Goal: Task Accomplishment & Management: Manage account settings

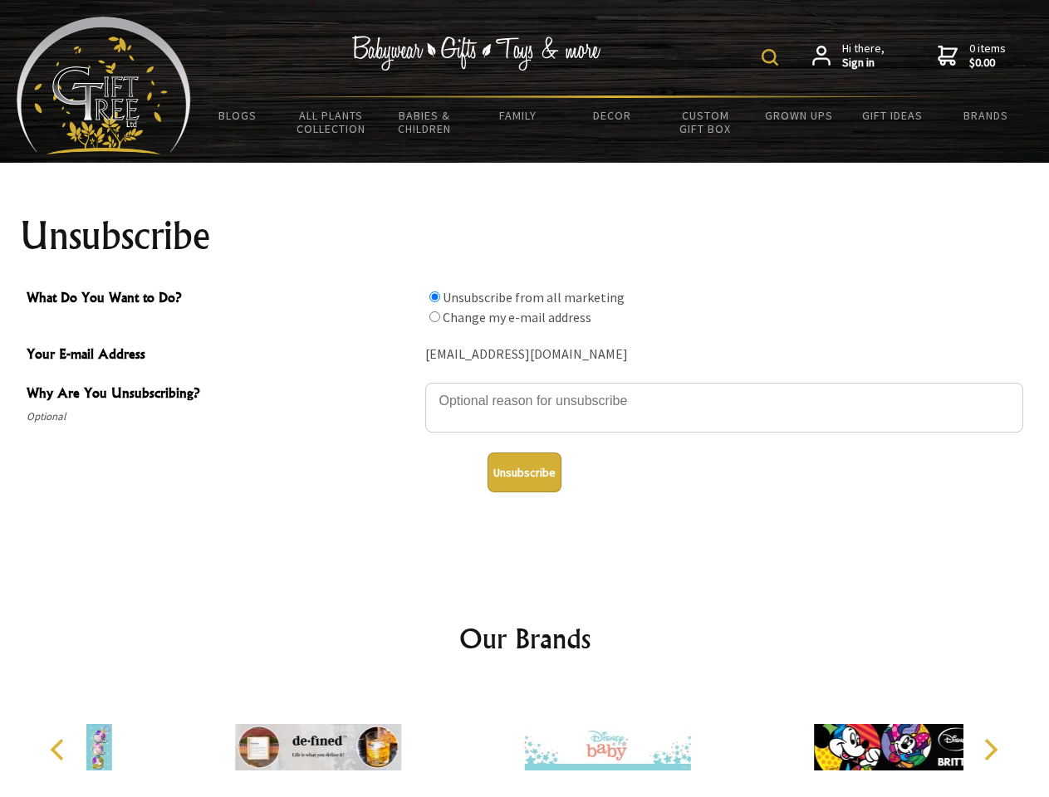
click at [772, 57] on img at bounding box center [769, 57] width 17 height 17
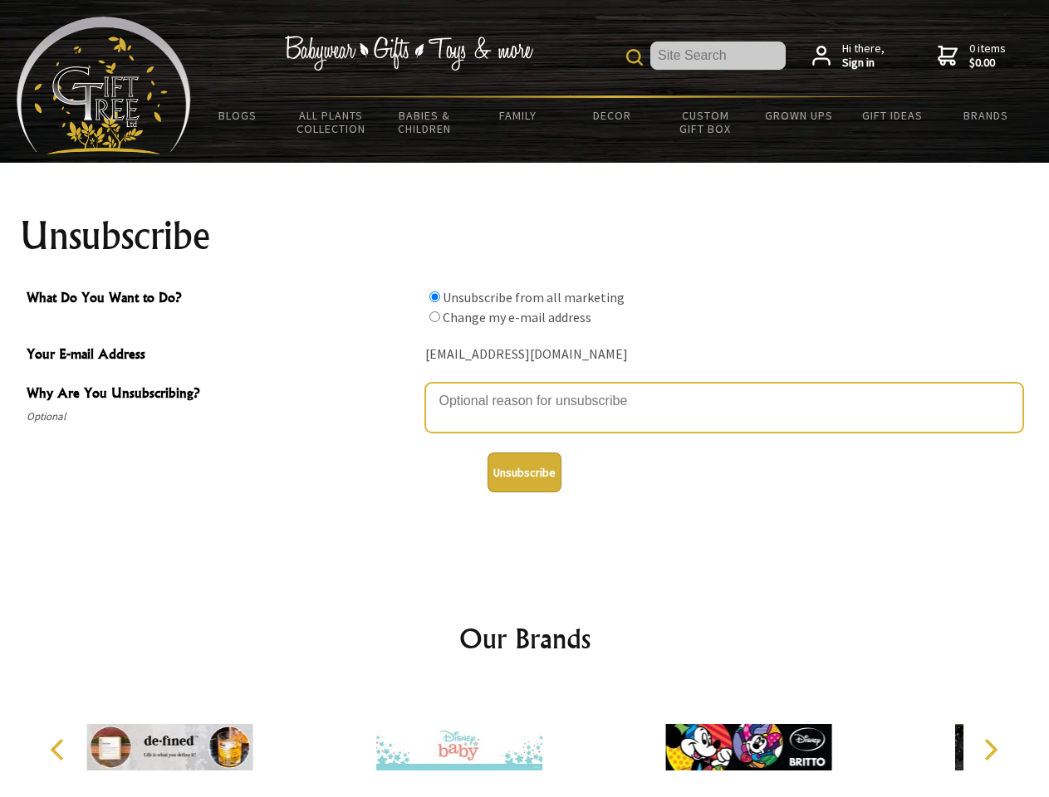
click at [525, 389] on textarea "Why Are You Unsubscribing?" at bounding box center [724, 408] width 598 height 50
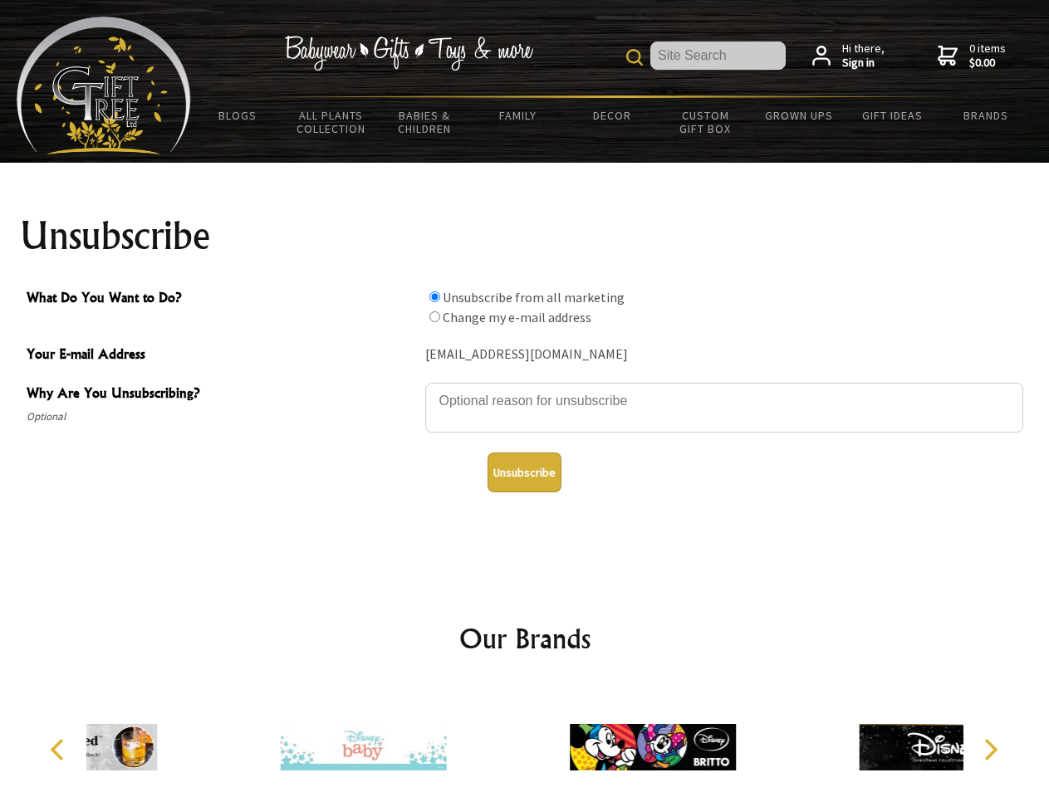
click at [434, 296] on input "What Do You Want to Do?" at bounding box center [434, 296] width 11 height 11
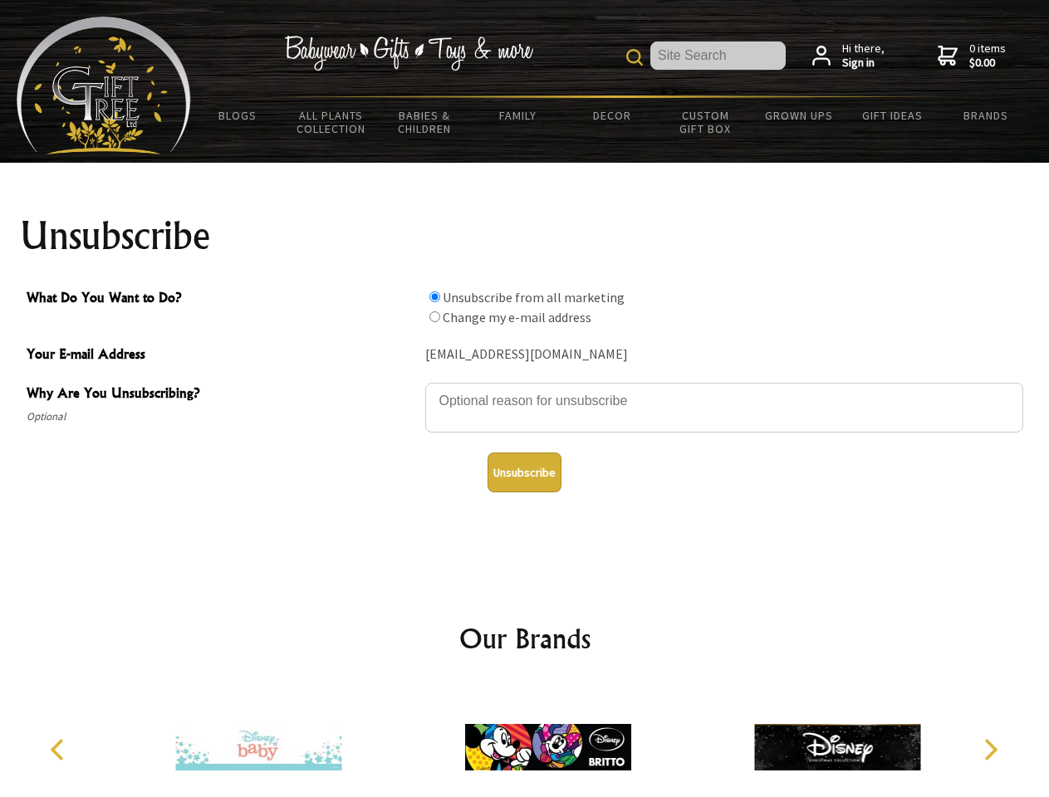
click at [434, 316] on input "What Do You Want to Do?" at bounding box center [434, 316] width 11 height 11
radio input "true"
click at [524, 472] on button "Unsubscribe" at bounding box center [524, 473] width 74 height 40
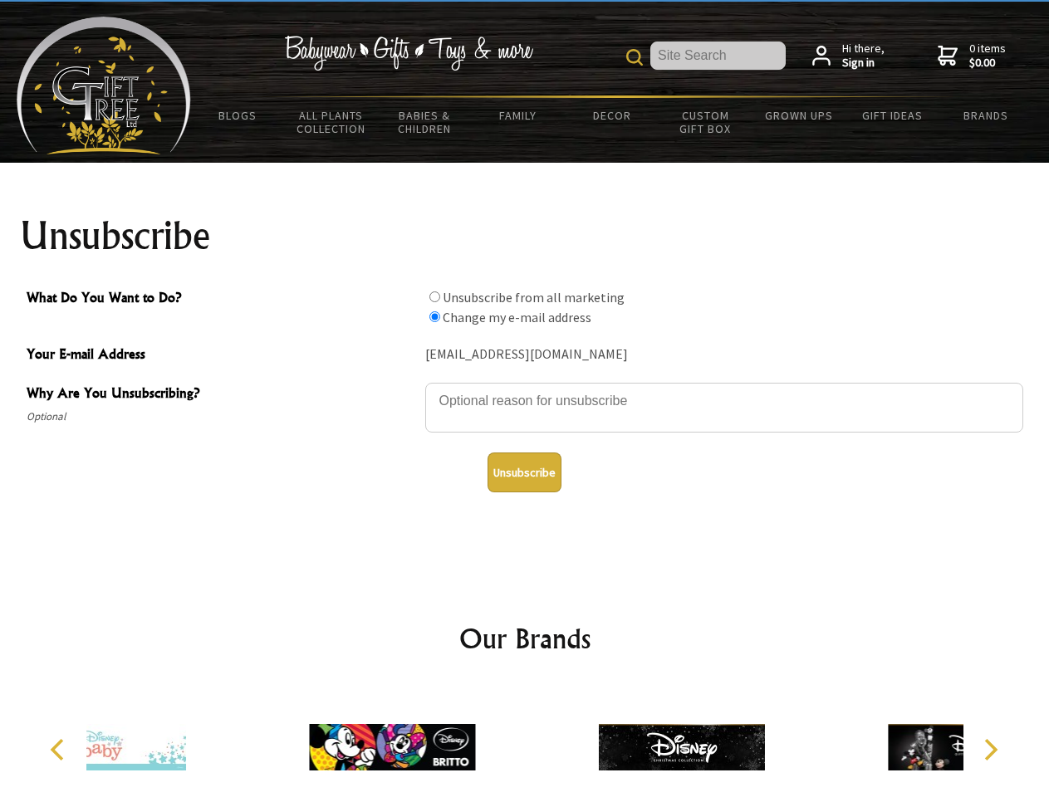
click at [536, 741] on div at bounding box center [680, 750] width 289 height 130
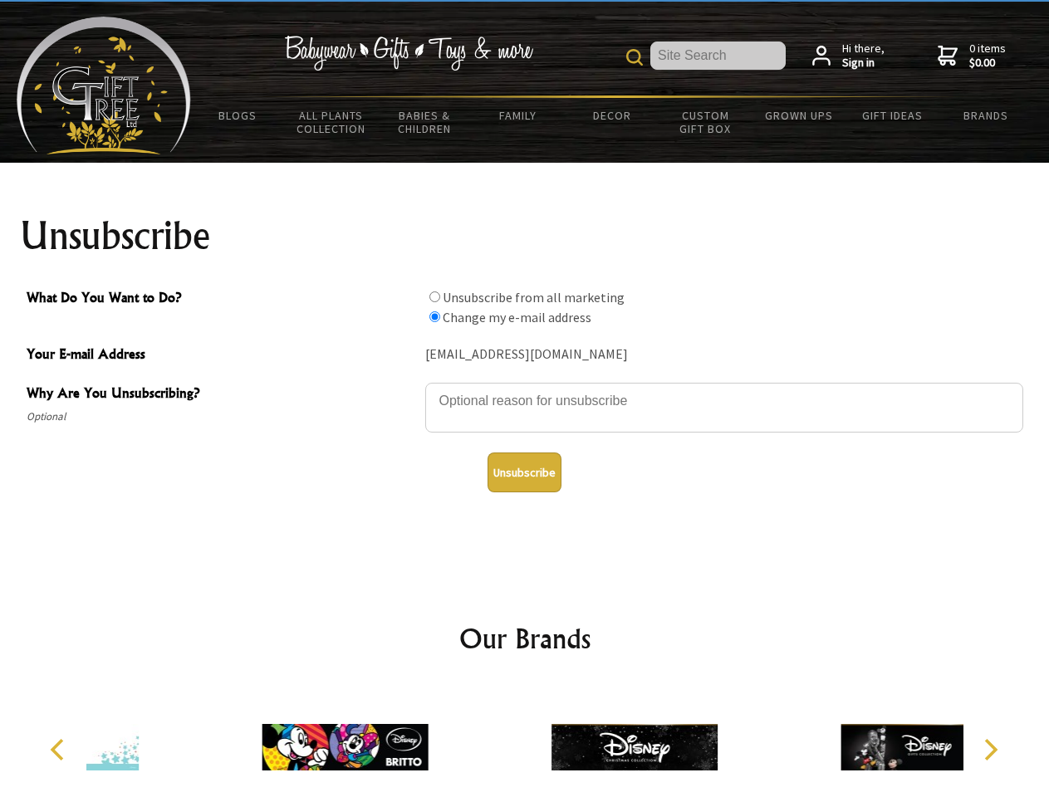
click at [60, 750] on icon "Previous" at bounding box center [59, 750] width 22 height 22
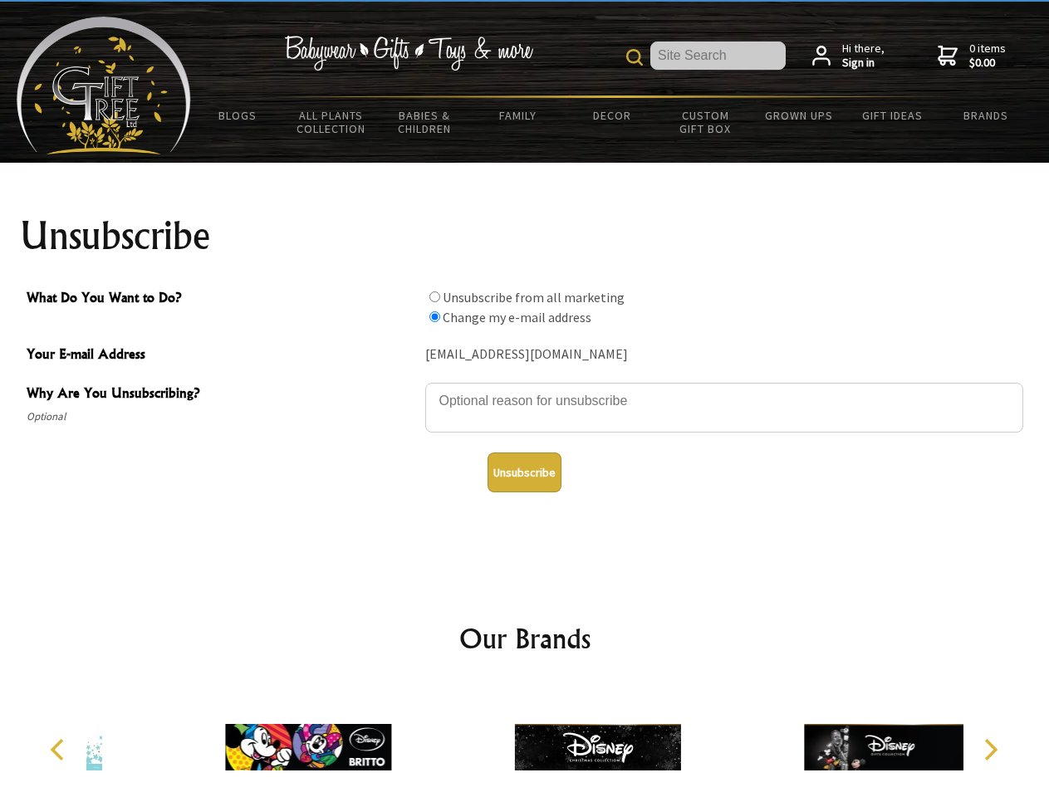
click at [990, 750] on icon "Next" at bounding box center [989, 750] width 22 height 22
